Goal: Transaction & Acquisition: Purchase product/service

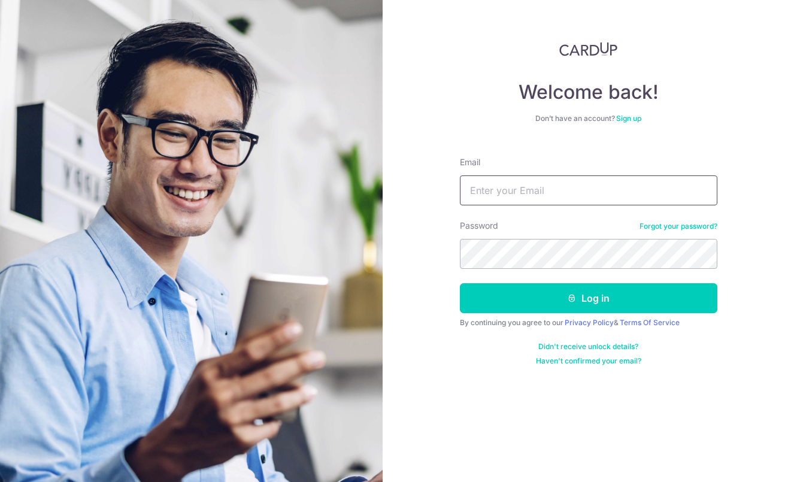
type input "lawccy@gmail.com"
click at [588, 298] on button "Log in" at bounding box center [589, 298] width 258 height 30
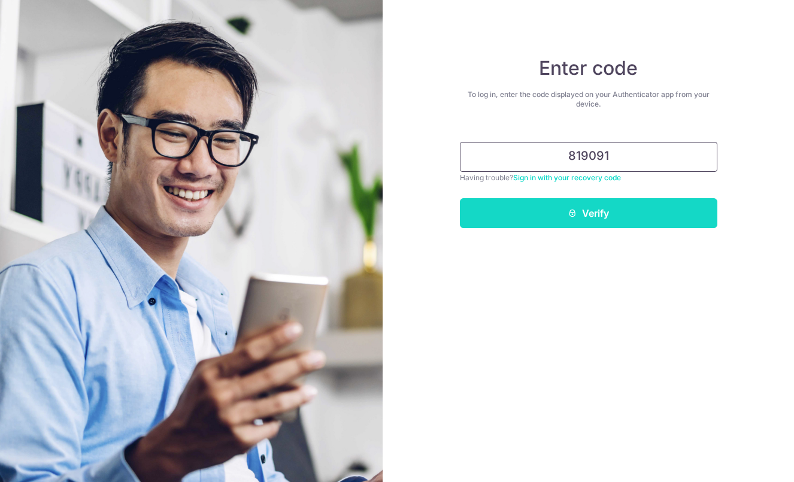
type input "819091"
click at [553, 211] on button "Verify" at bounding box center [589, 213] width 258 height 30
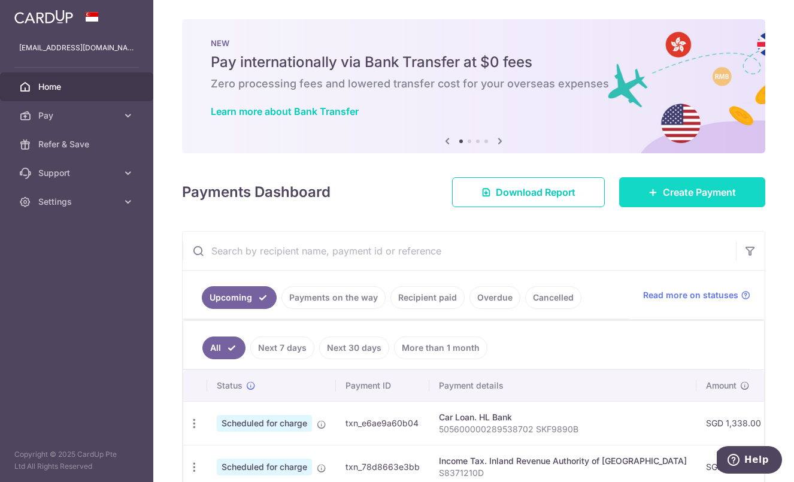
click at [651, 194] on icon at bounding box center [654, 192] width 10 height 10
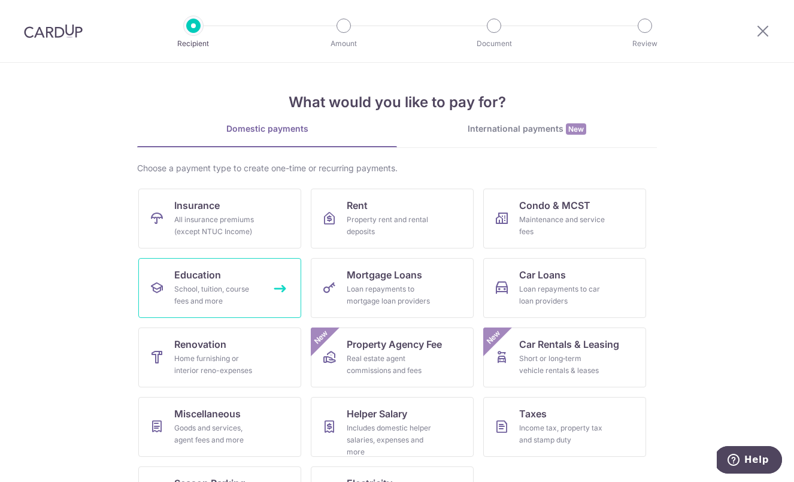
click at [206, 288] on div "School, tuition, course fees and more" at bounding box center [217, 295] width 86 height 24
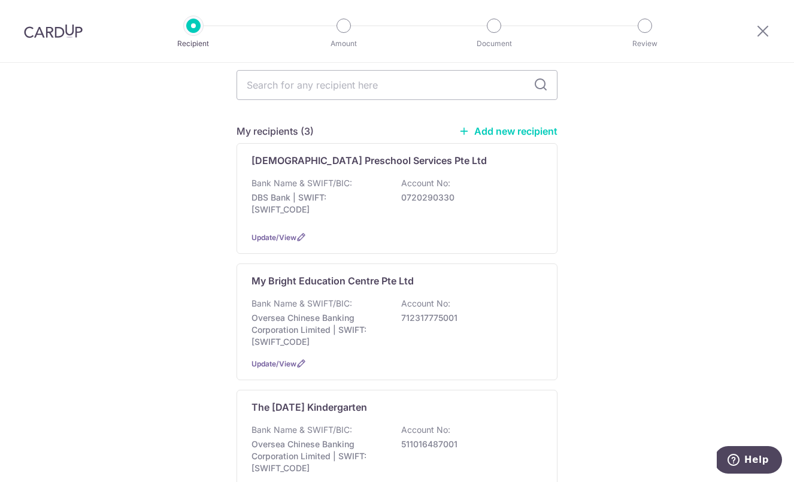
scroll to position [105, 0]
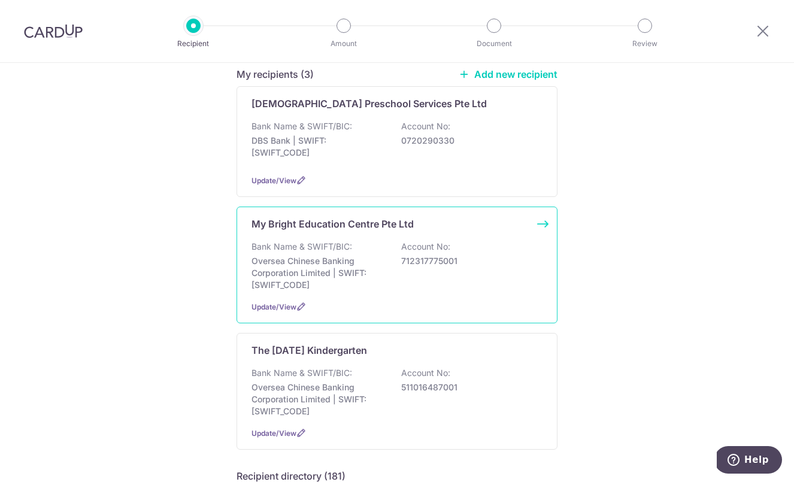
click at [368, 267] on p "Oversea Chinese Banking Corporation Limited | SWIFT: OCBCSGSGXXX" at bounding box center [319, 273] width 134 height 36
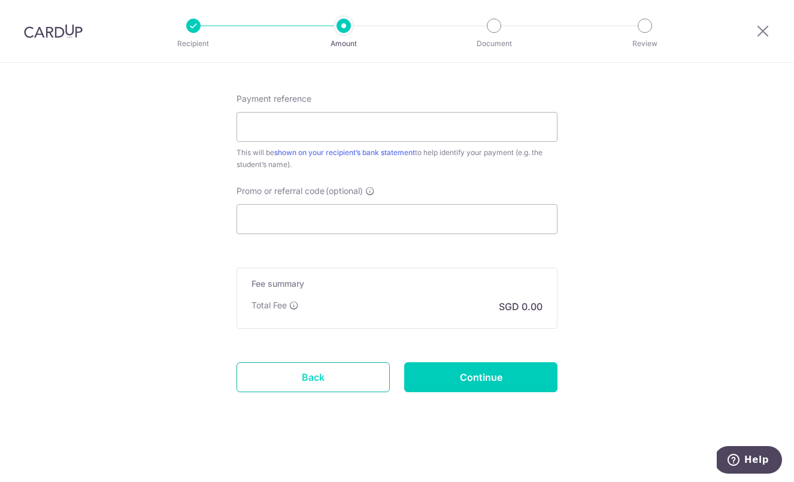
scroll to position [664, 0]
click at [331, 377] on link "Back" at bounding box center [313, 377] width 153 height 30
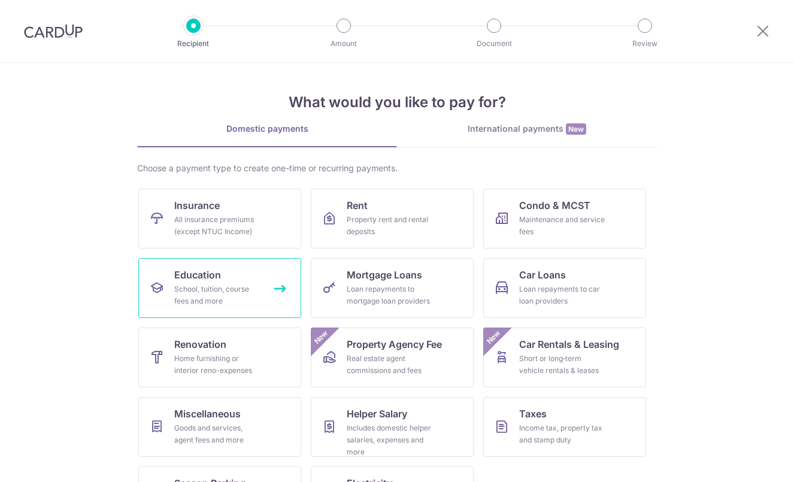
click at [239, 287] on div "School, tuition, course fees and more" at bounding box center [217, 295] width 86 height 24
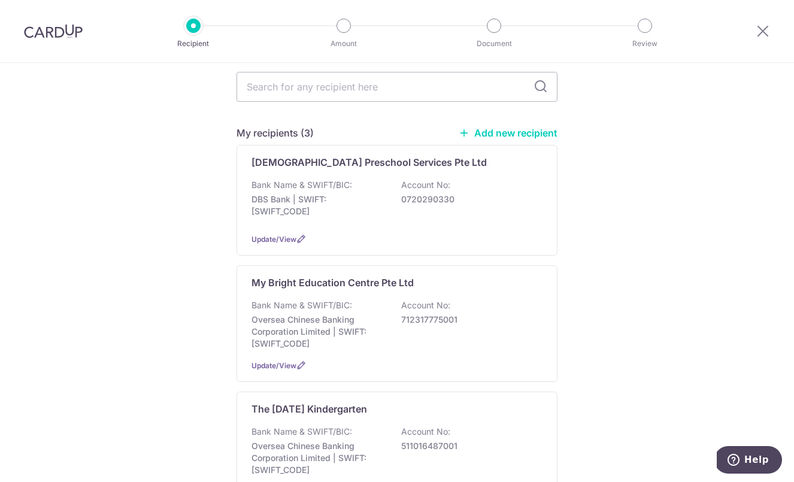
scroll to position [56, 0]
